Goal: Task Accomplishment & Management: Use online tool/utility

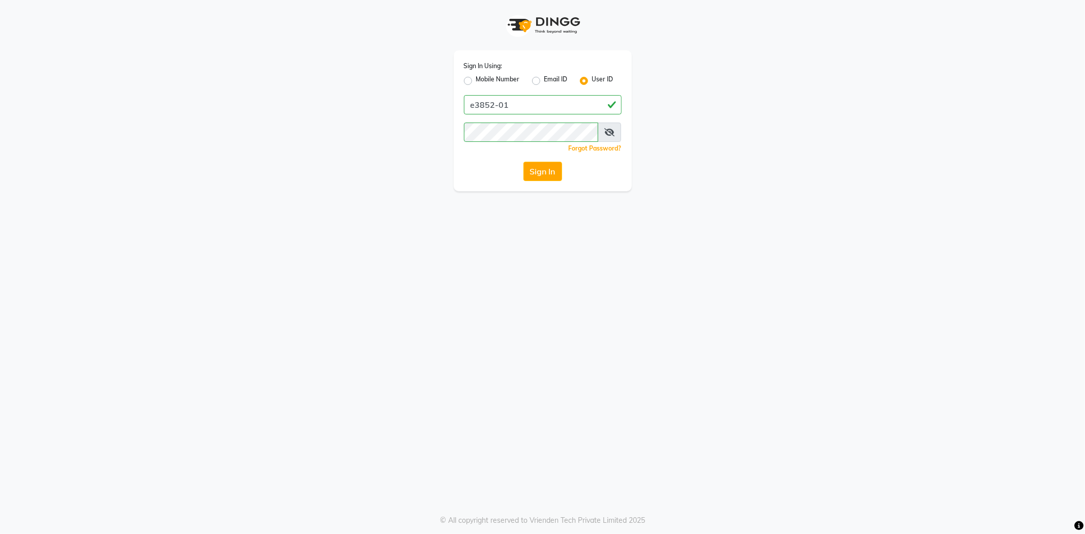
click at [545, 177] on button "Sign In" at bounding box center [542, 171] width 39 height 19
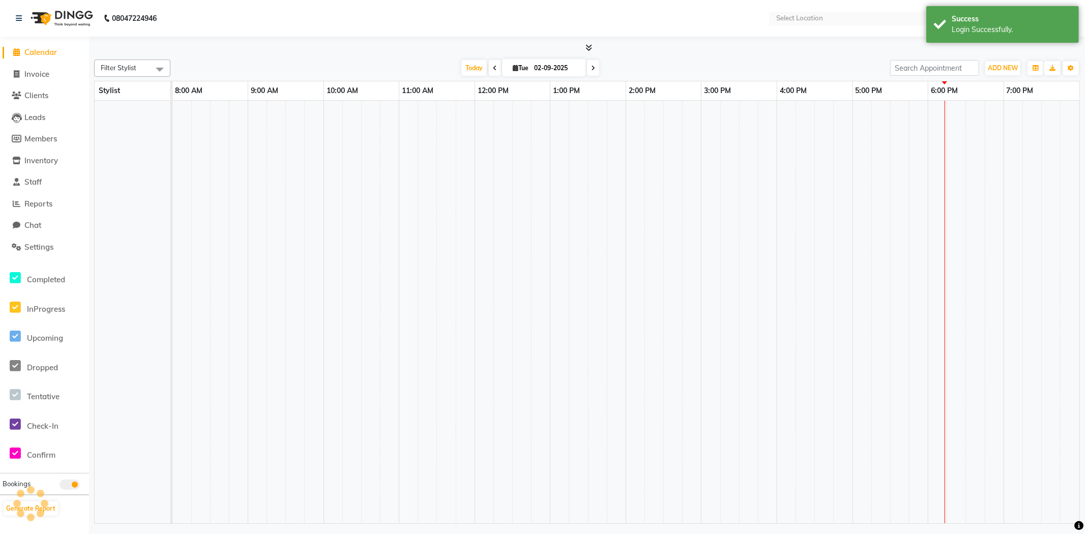
select select "en"
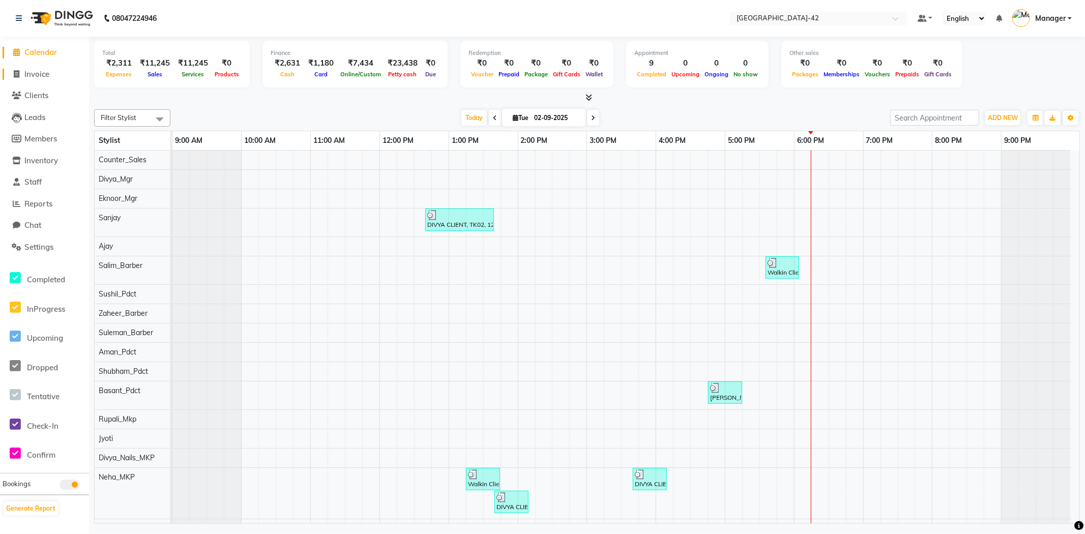
click at [24, 72] on body "08047224946 Select Location × [GEOGRAPHIC_DATA] Sector-42 Default Panel My Pane…" at bounding box center [542, 267] width 1085 height 534
click at [49, 57] on link "Calendar" at bounding box center [45, 53] width 84 height 12
click at [47, 74] on span "Invoice" at bounding box center [36, 74] width 25 height 10
select select "service"
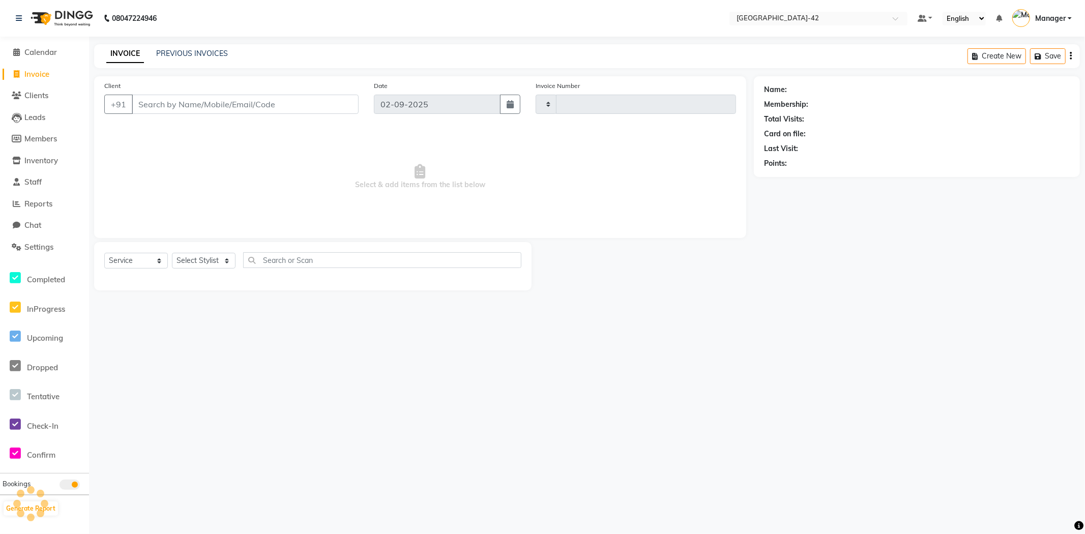
type input "0378"
select select "8692"
click at [185, 99] on input "Client" at bounding box center [245, 104] width 227 height 19
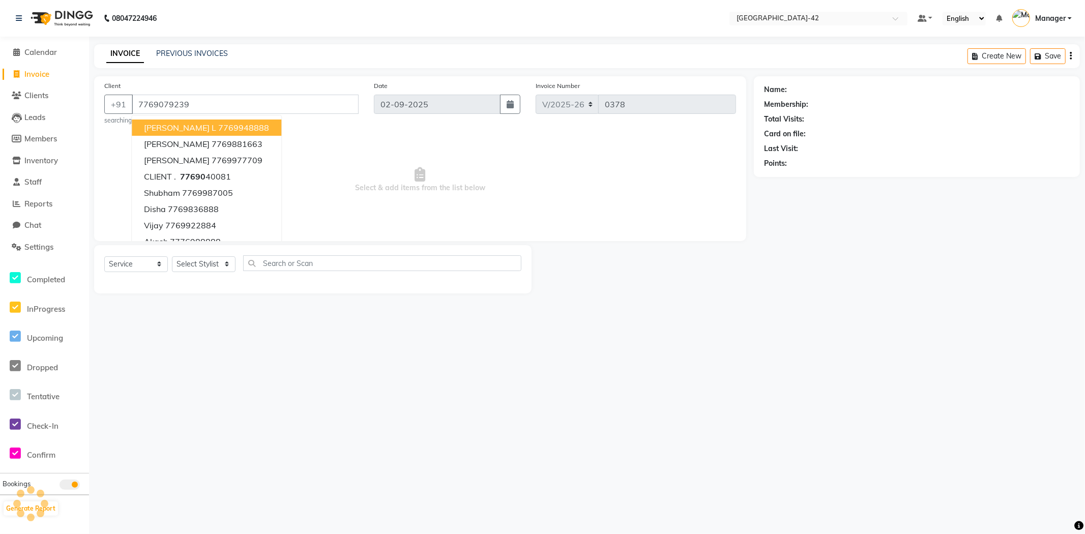
type input "7769079239"
select select "1: Object"
click at [536, 172] on span "Select & add items from the list below" at bounding box center [420, 180] width 632 height 102
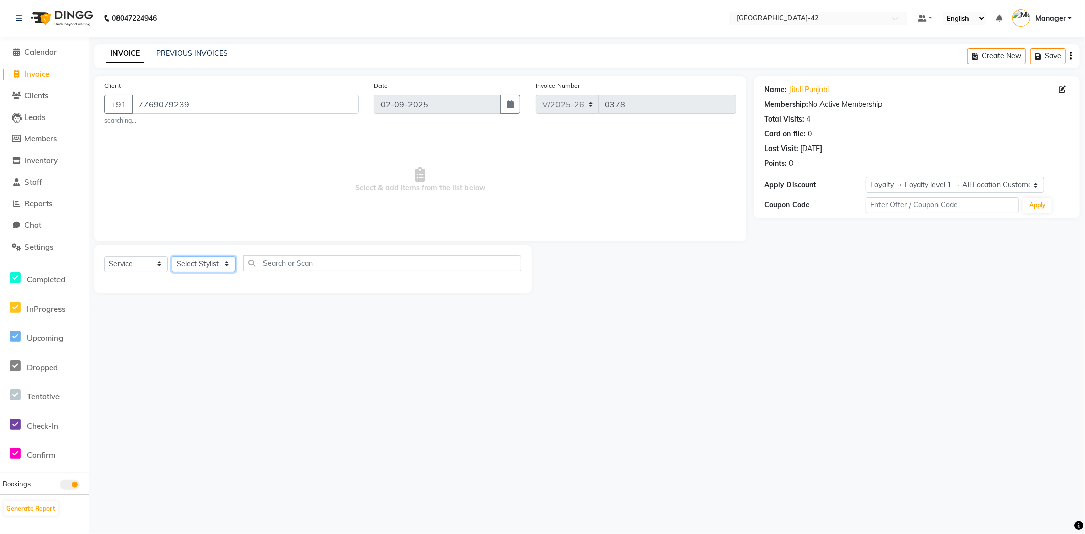
click at [198, 271] on select "Select Stylist Ajay Aman_Pdct Amjad_asst Ankit_asst Asif_BRB Basant_Pdct Counte…" at bounding box center [204, 264] width 64 height 16
select select "87961"
click at [172, 256] on select "Select Stylist Ajay Aman_Pdct Amjad_asst Ankit_asst Asif_BRB Basant_Pdct Counte…" at bounding box center [204, 264] width 64 height 16
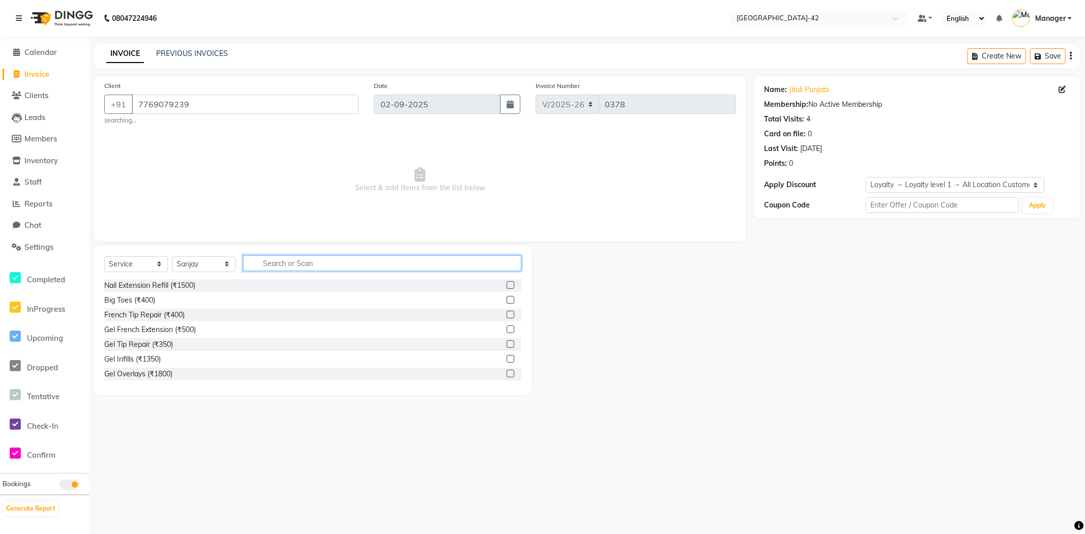
click at [297, 255] on input "text" at bounding box center [382, 263] width 278 height 16
type input "S"
type input "L"
type input "SPA"
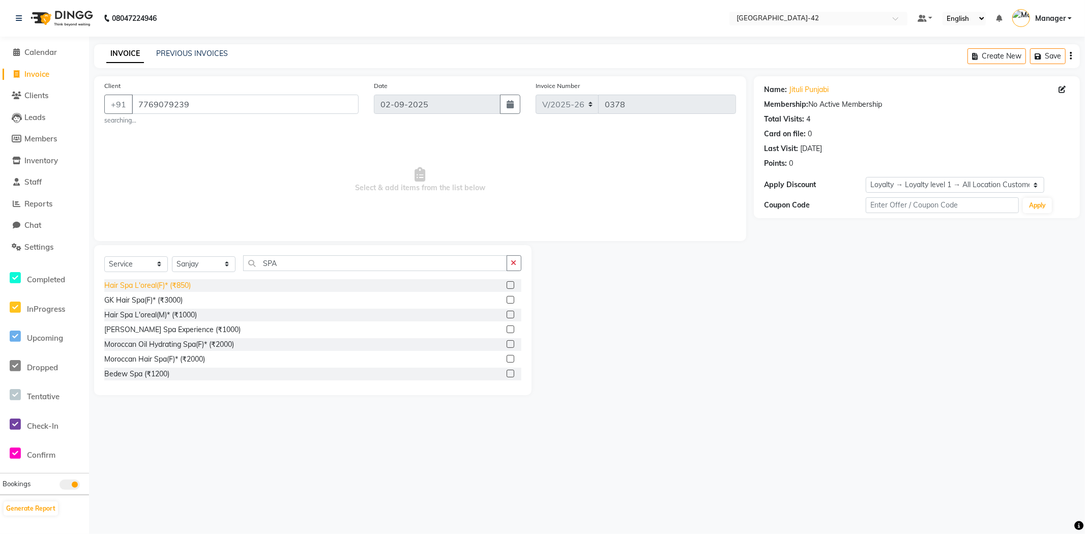
click at [176, 288] on div "Hair Spa L'oreal(F)* (₹850)" at bounding box center [147, 285] width 86 height 11
checkbox input "false"
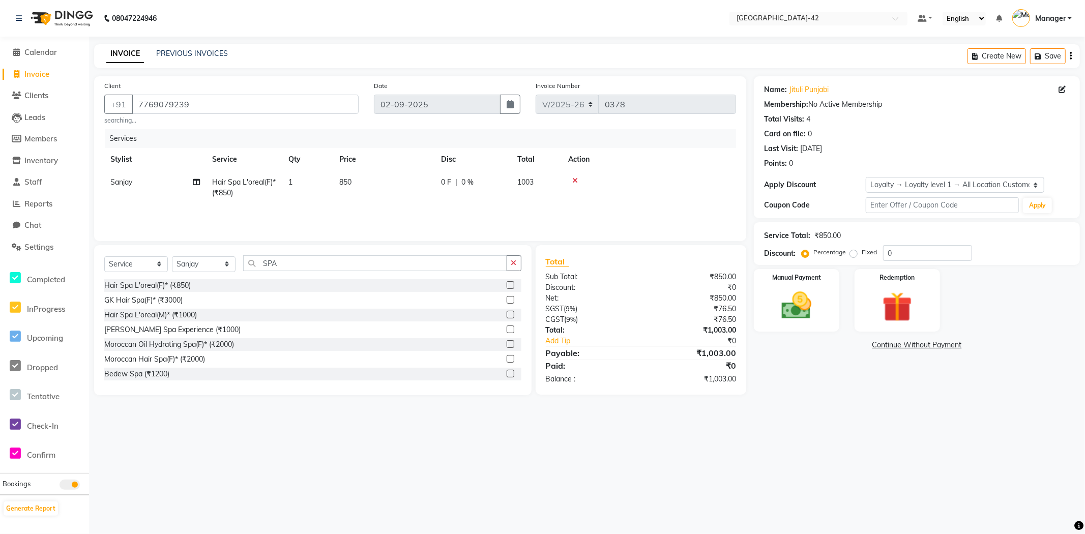
click at [350, 174] on td "850" at bounding box center [384, 188] width 102 height 34
select select "87961"
drag, startPoint x: 413, startPoint y: 189, endPoint x: 293, endPoint y: 99, distance: 149.6
click at [358, 177] on tr "Ajay Aman_Pdct Amjad_asst Ankit_asst Asif_BRB Basant_Pdct Counter_Sales Divya_M…" at bounding box center [420, 192] width 632 height 43
type input "2500"
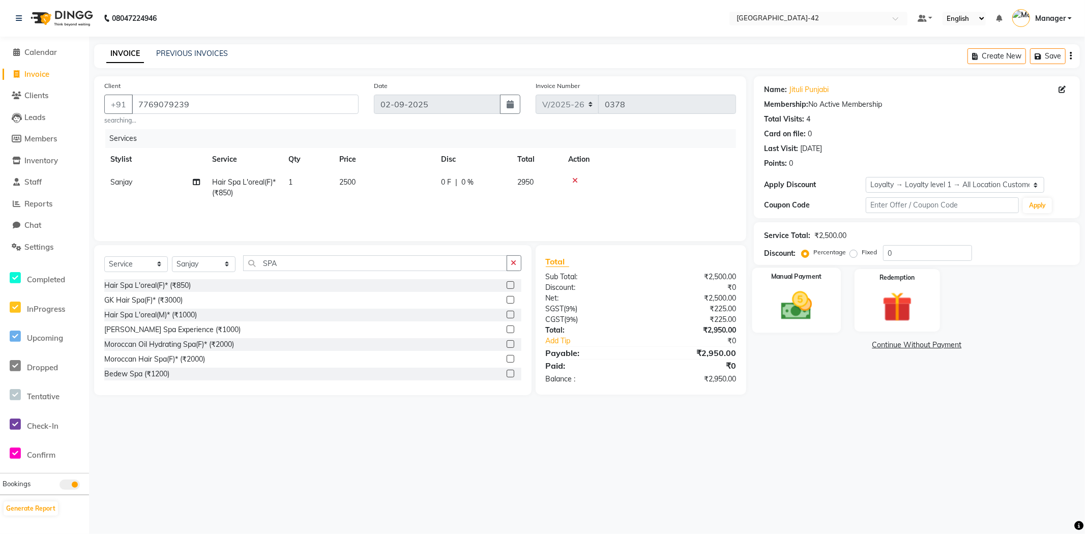
click at [806, 312] on img at bounding box center [796, 306] width 51 height 36
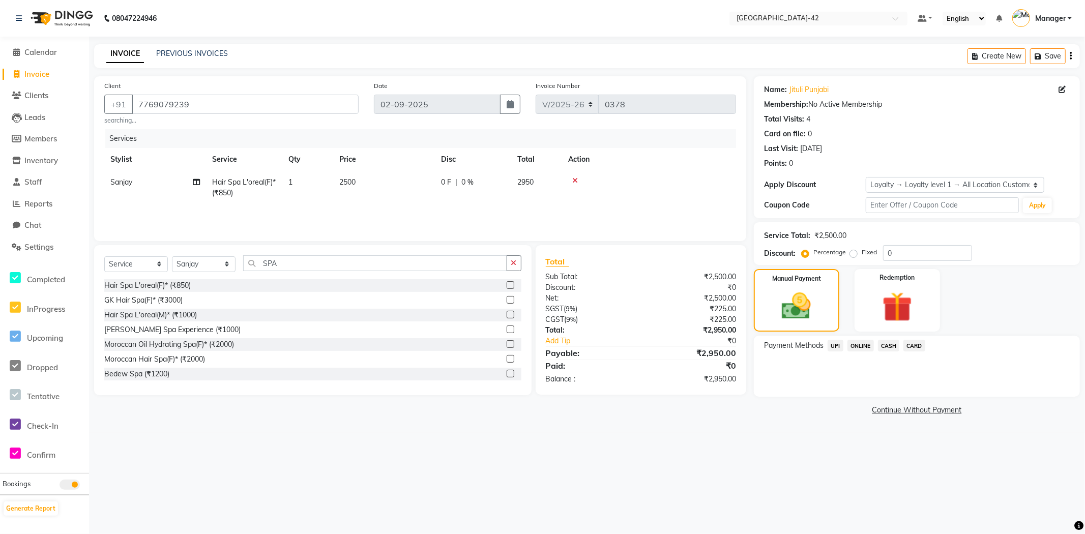
click at [832, 346] on span "UPI" at bounding box center [835, 346] width 16 height 12
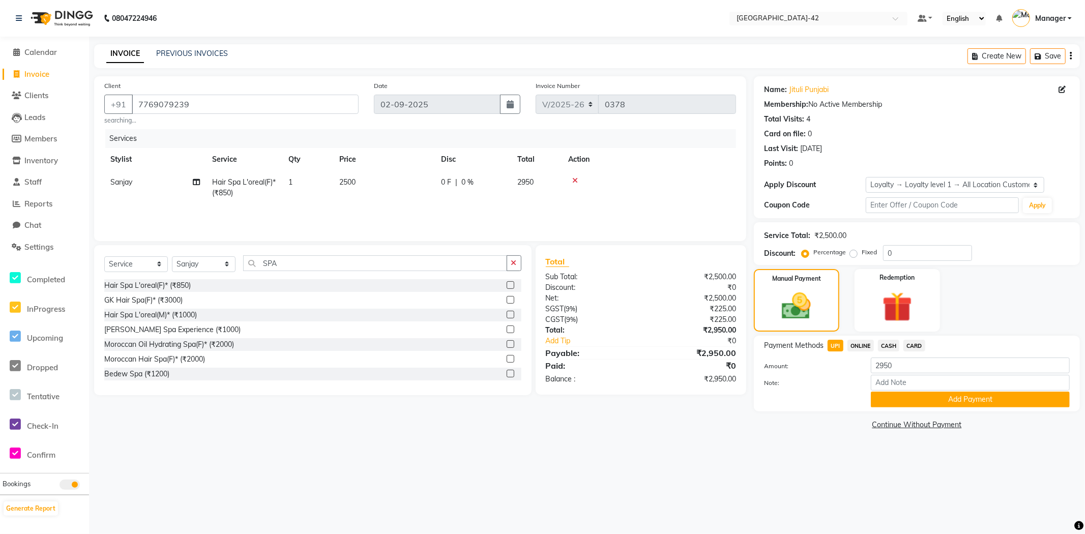
click at [946, 411] on div "Payment Methods UPI ONLINE CASH CARD Amount: 2950 Note: Add Payment" at bounding box center [917, 374] width 326 height 76
click at [944, 398] on button "Add Payment" at bounding box center [970, 400] width 199 height 16
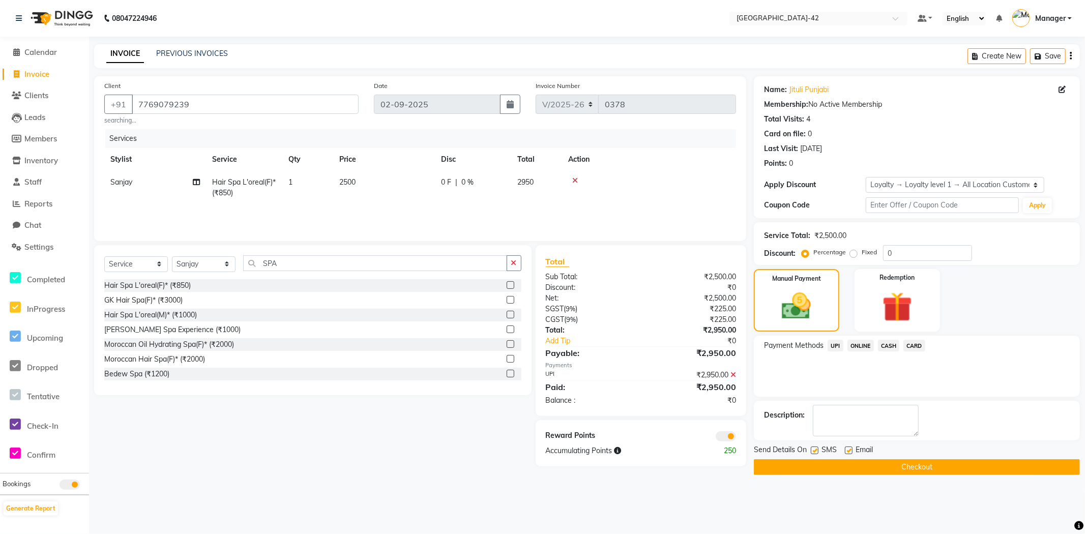
click at [912, 464] on button "Checkout" at bounding box center [917, 467] width 326 height 16
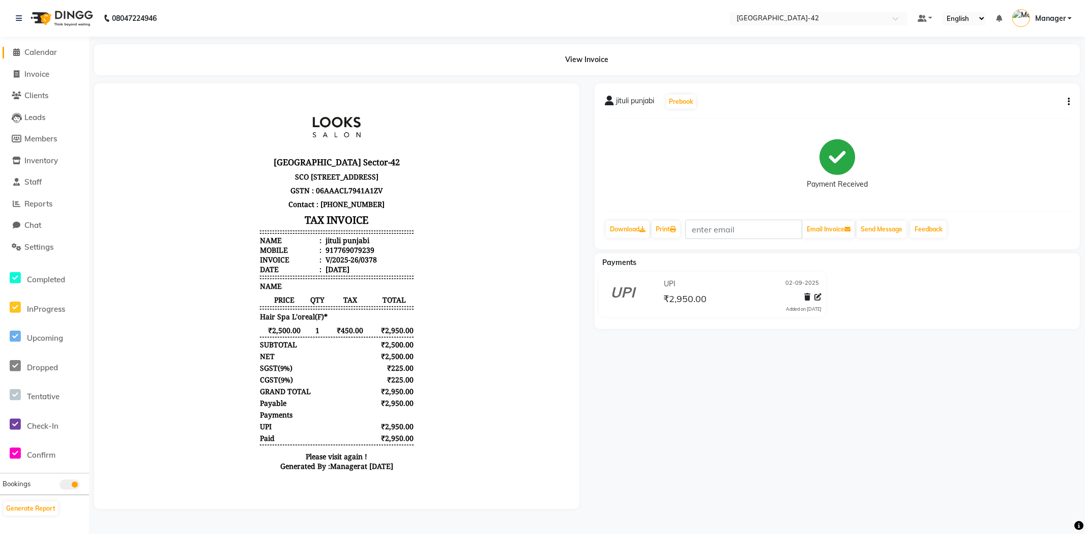
click at [24, 48] on span "Calendar" at bounding box center [40, 52] width 33 height 10
